Goal: Information Seeking & Learning: Learn about a topic

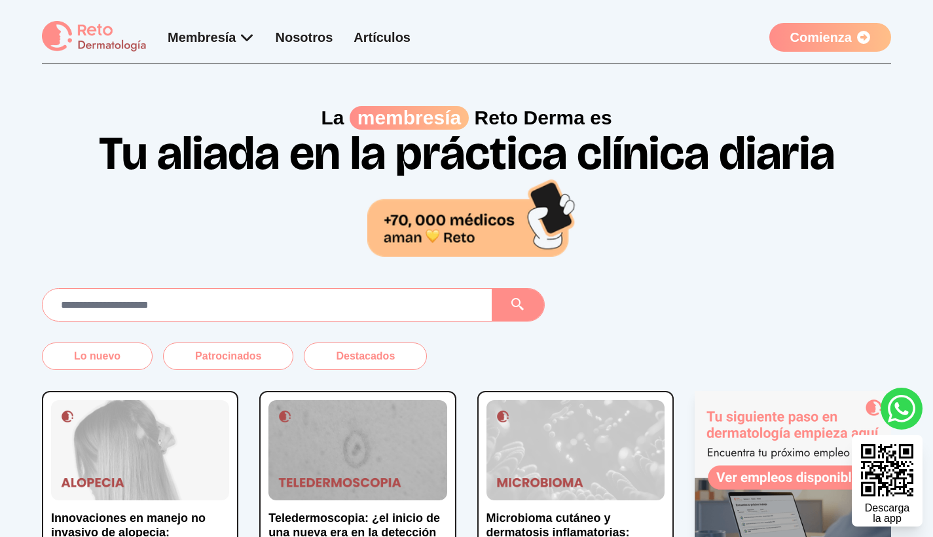
click at [391, 32] on link "Artículos" at bounding box center [382, 37] width 57 height 14
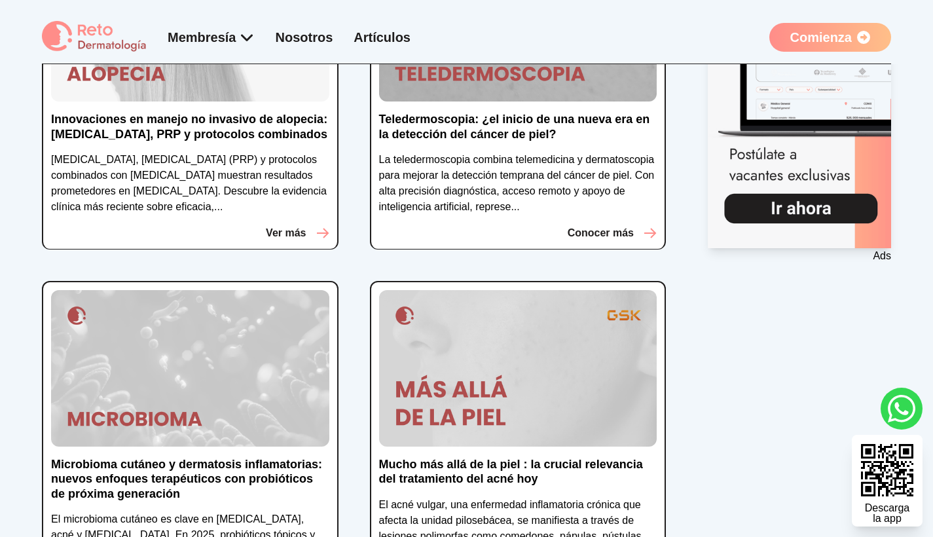
scroll to position [266, 0]
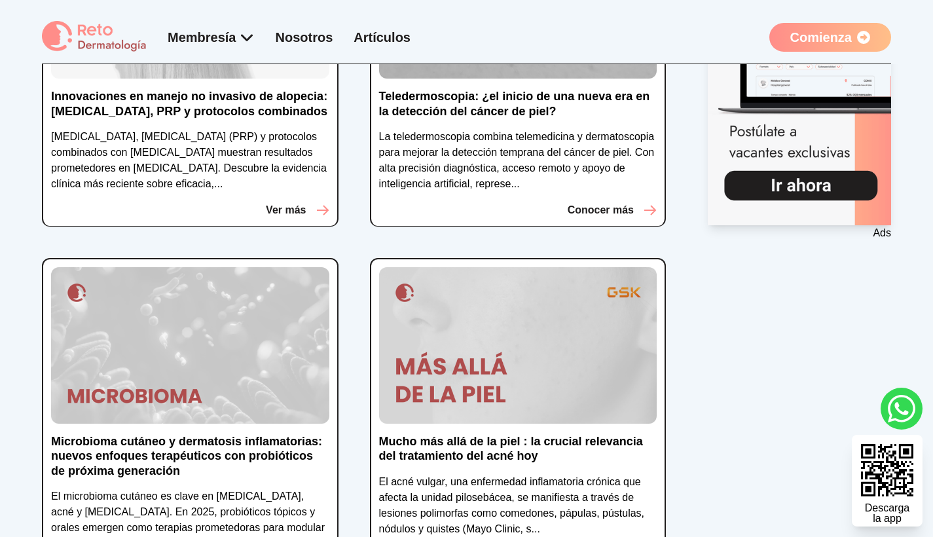
click at [196, 447] on p "Microbioma cutáneo y dermatosis inflamatorias: nuevos enfoques terapéuticos con…" at bounding box center [190, 456] width 278 height 45
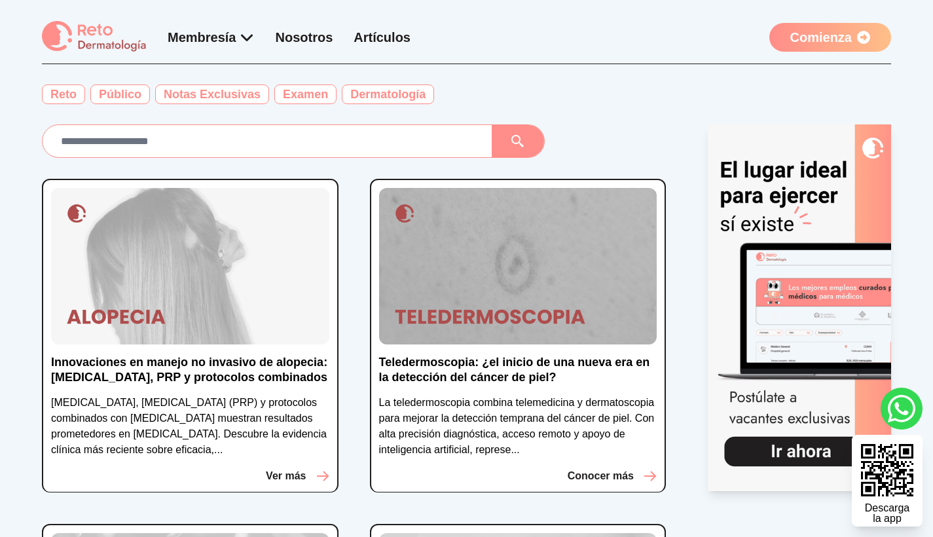
click at [536, 374] on p "Teledermoscopia: ¿el inicio de una nueva era en la detección del cáncer de piel?" at bounding box center [518, 369] width 278 height 29
click at [258, 349] on div "Innovaciones en manejo no invasivo de alopecia: [MEDICAL_DATA], PRP y protocolo…" at bounding box center [190, 336] width 297 height 314
click at [258, 359] on p "Innovaciones en manejo no invasivo de alopecia: [MEDICAL_DATA], PRP y protocolo…" at bounding box center [190, 369] width 278 height 29
